Goal: Task Accomplishment & Management: Manage account settings

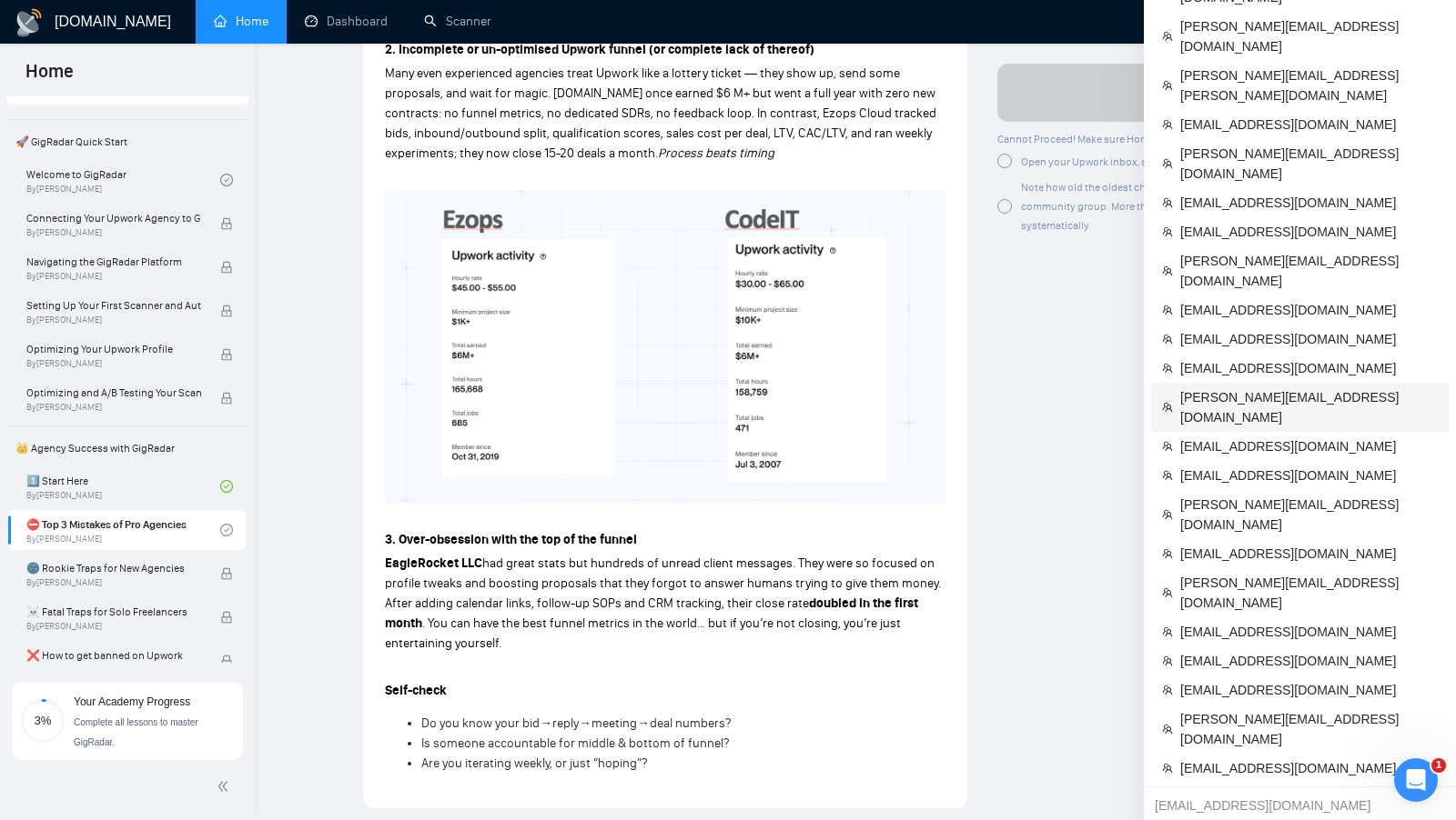
scroll to position [975, 0]
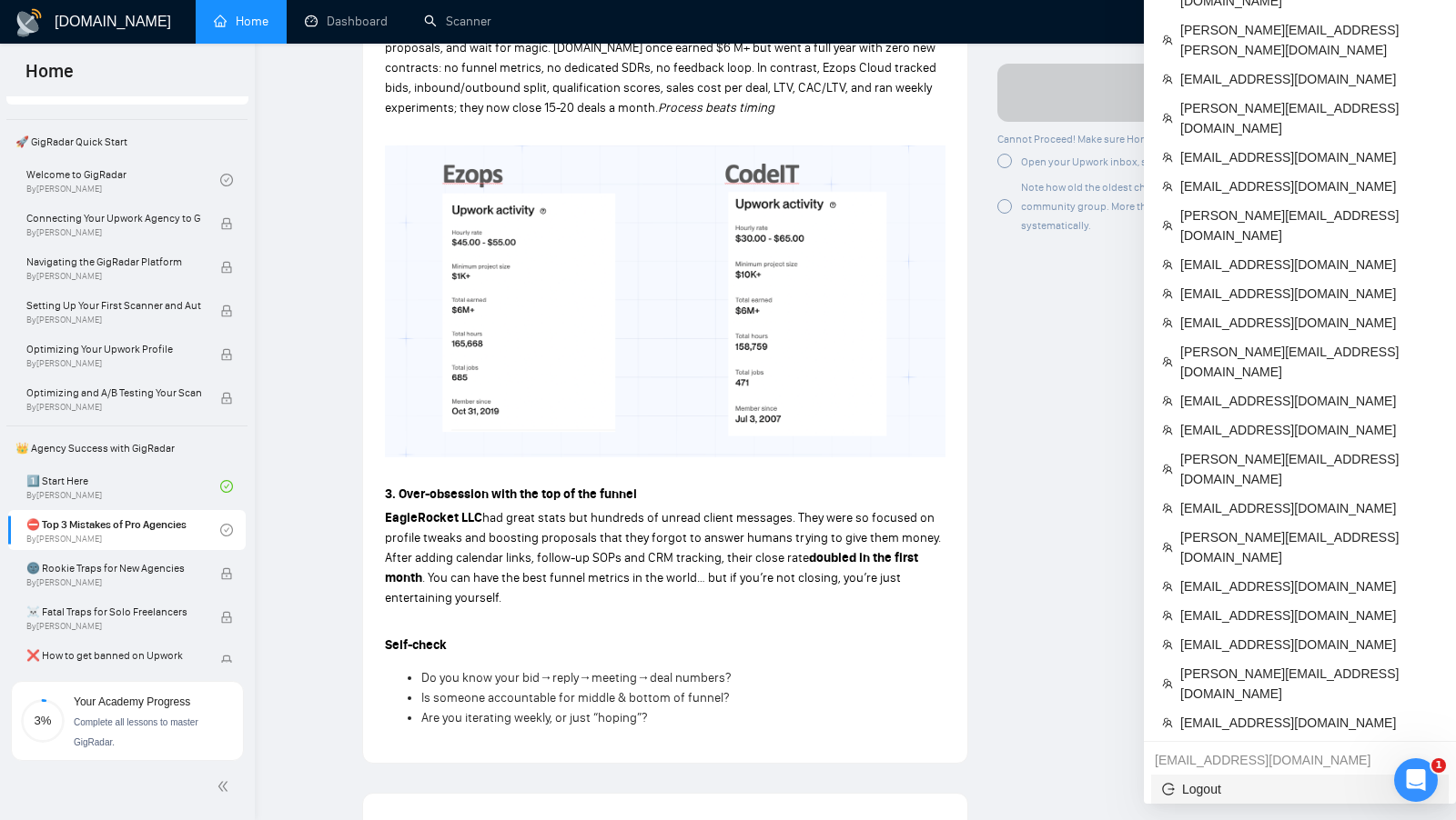
click at [1227, 780] on span "Logout" at bounding box center [1300, 789] width 276 height 20
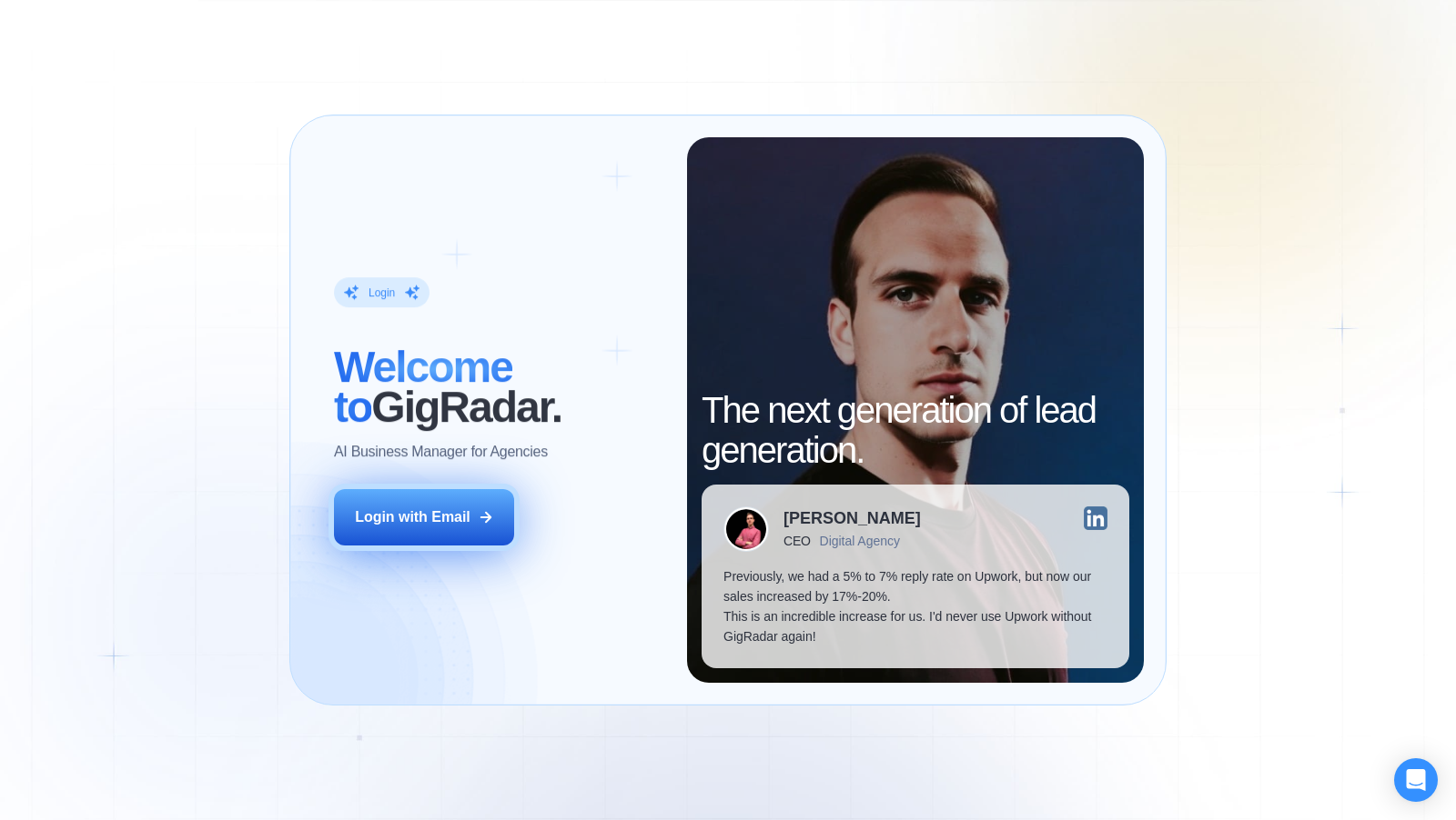
click at [502, 508] on button "Login with Email" at bounding box center [424, 517] width 180 height 56
